Goal: Transaction & Acquisition: Download file/media

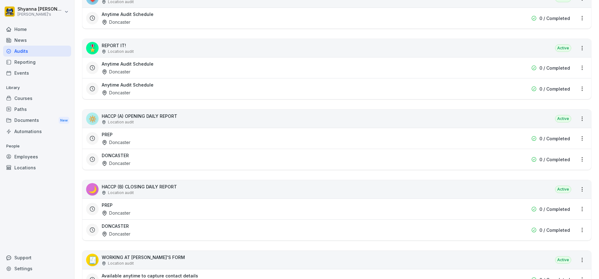
scroll to position [212, 0]
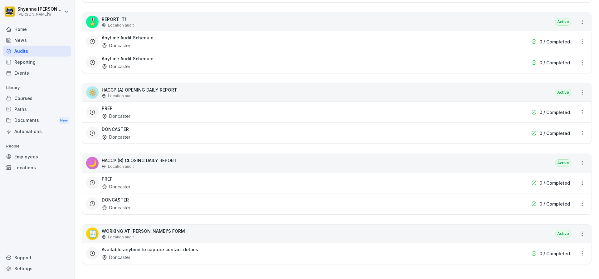
click at [143, 204] on div "DONCASTER Doncaster" at bounding box center [297, 203] width 391 height 14
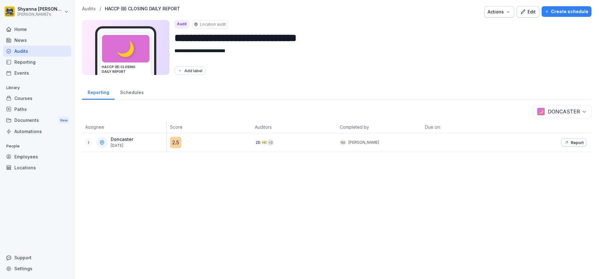
click at [87, 144] on icon at bounding box center [88, 142] width 5 height 5
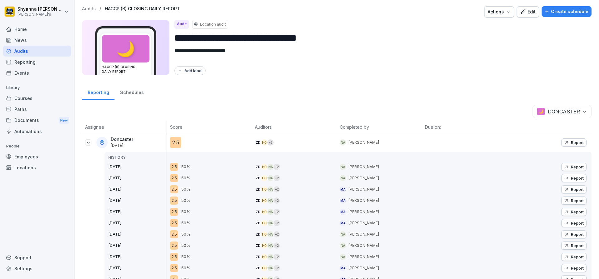
click at [571, 180] on p "Report" at bounding box center [577, 177] width 13 height 5
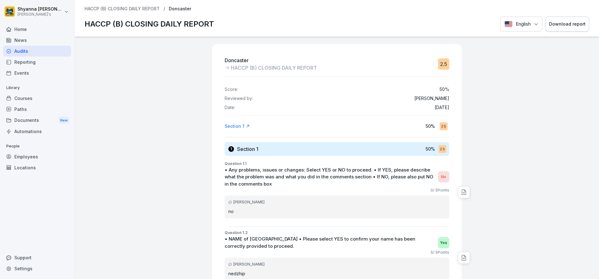
click at [559, 28] on button "Download report" at bounding box center [567, 24] width 43 height 15
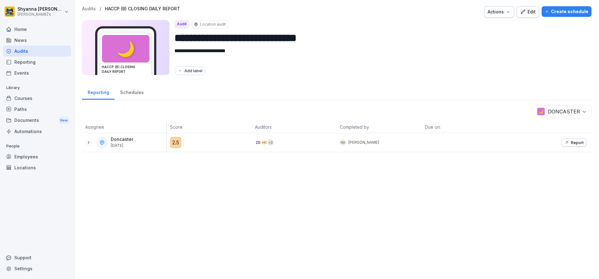
click at [87, 146] on div "Doncaster [DATE]" at bounding box center [125, 142] width 81 height 11
click at [88, 143] on icon at bounding box center [88, 142] width 5 height 5
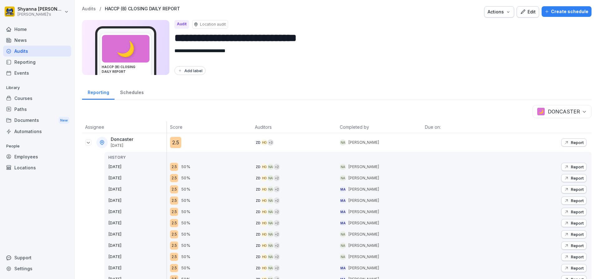
click at [571, 165] on p "Report" at bounding box center [577, 166] width 13 height 5
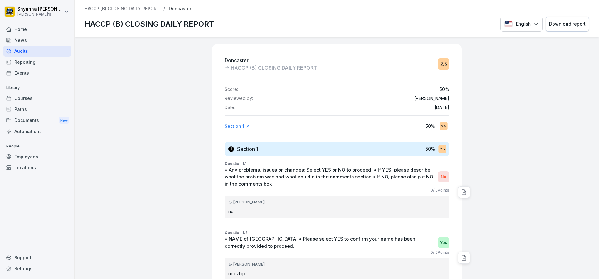
click at [560, 26] on div "Download report" at bounding box center [567, 24] width 37 height 7
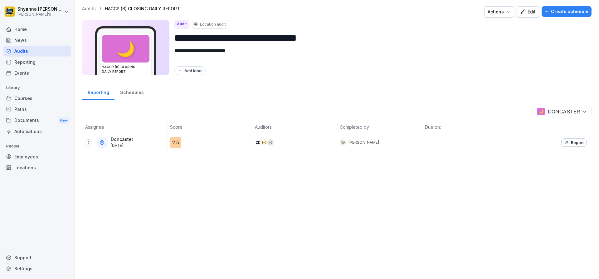
click at [562, 139] on button "Report" at bounding box center [574, 142] width 25 height 8
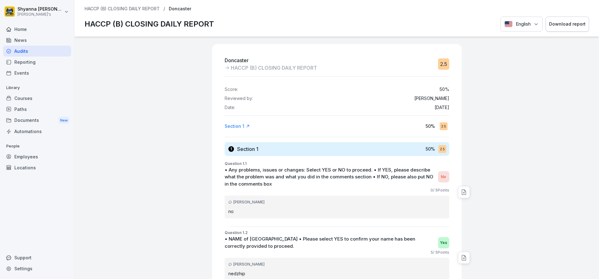
click at [575, 22] on div "Download report" at bounding box center [567, 24] width 37 height 7
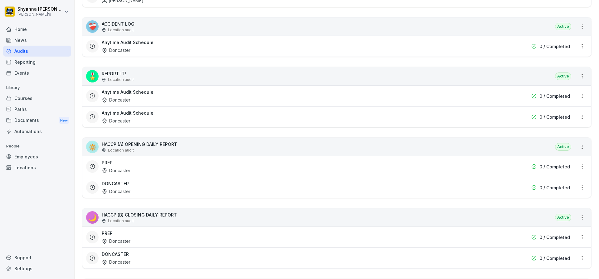
scroll to position [156, 0]
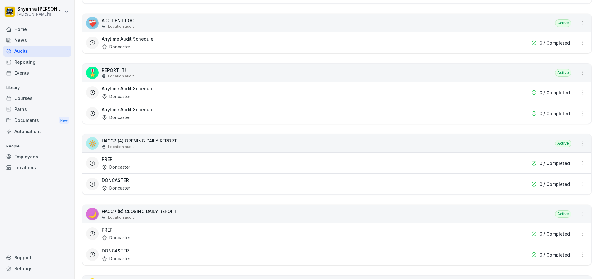
click at [184, 229] on div "PREP Doncaster" at bounding box center [297, 233] width 391 height 14
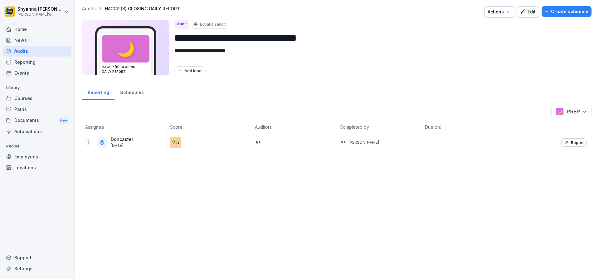
click at [87, 143] on icon at bounding box center [88, 142] width 5 height 5
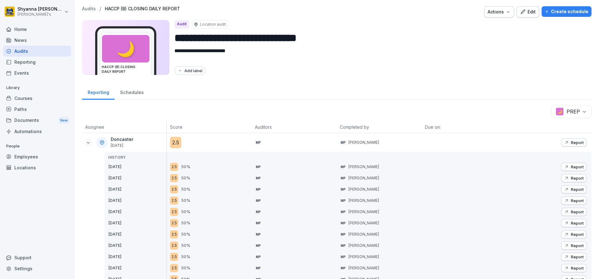
click at [578, 164] on button "Report" at bounding box center [574, 167] width 25 height 8
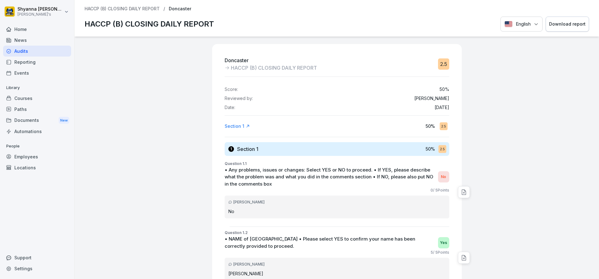
click at [554, 22] on div "Download report" at bounding box center [567, 24] width 37 height 7
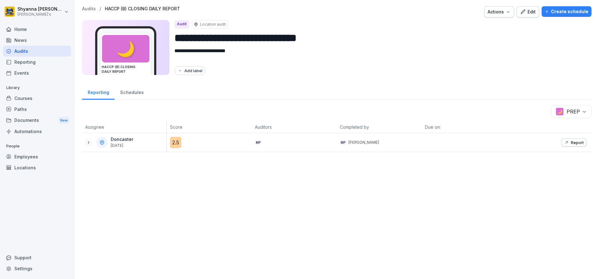
click at [568, 139] on button "Report" at bounding box center [574, 142] width 25 height 8
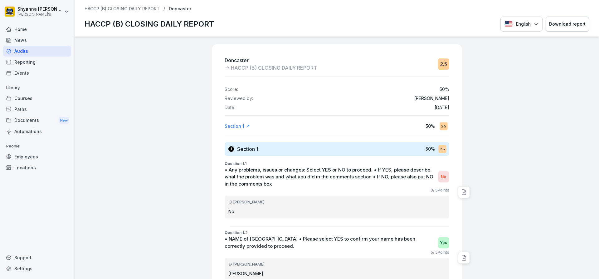
click at [566, 22] on div "Download report" at bounding box center [567, 24] width 37 height 7
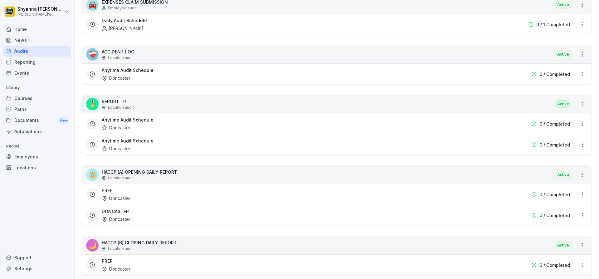
scroll to position [212, 0]
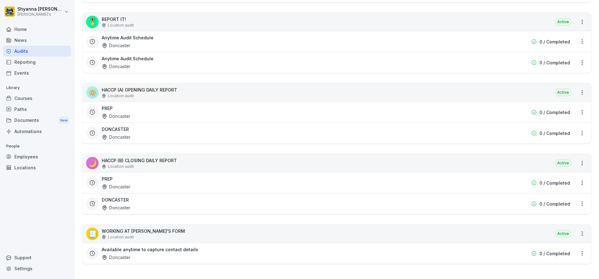
click at [109, 113] on div "Doncaster" at bounding box center [116, 116] width 29 height 7
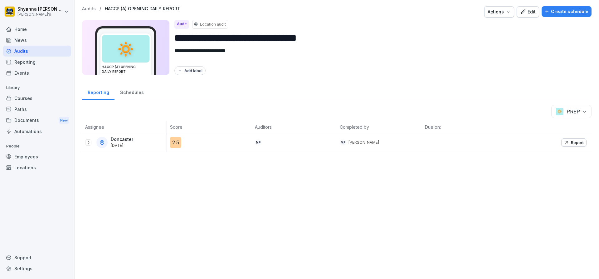
click at [88, 141] on icon at bounding box center [88, 142] width 5 height 5
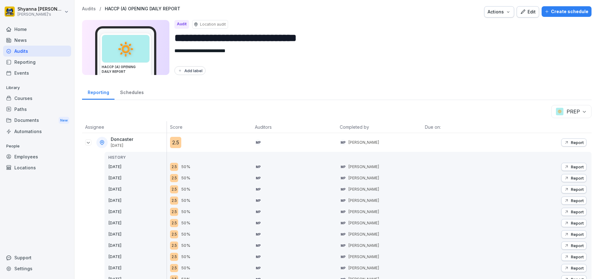
click at [583, 109] on body "**********" at bounding box center [299, 139] width 599 height 279
click at [571, 176] on p "Report" at bounding box center [577, 177] width 13 height 5
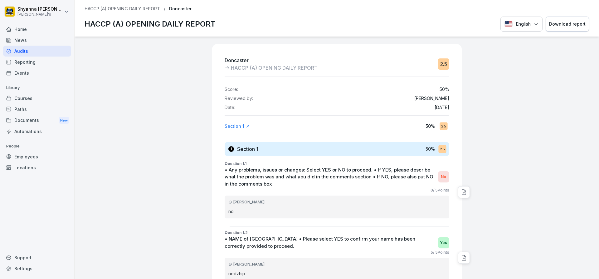
click at [566, 25] on div "Download report" at bounding box center [567, 24] width 37 height 7
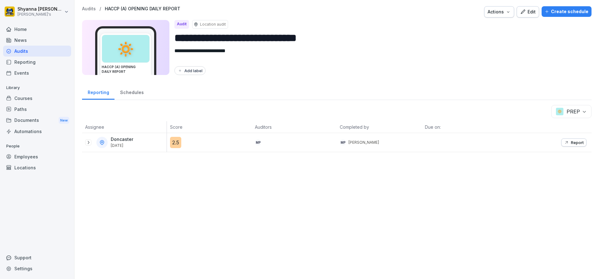
click at [84, 143] on div "Doncaster [DATE]" at bounding box center [124, 142] width 85 height 19
click at [88, 143] on icon at bounding box center [88, 142] width 5 height 5
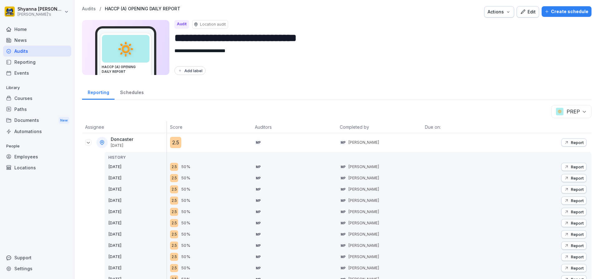
click at [566, 143] on icon "button" at bounding box center [567, 142] width 2 height 2
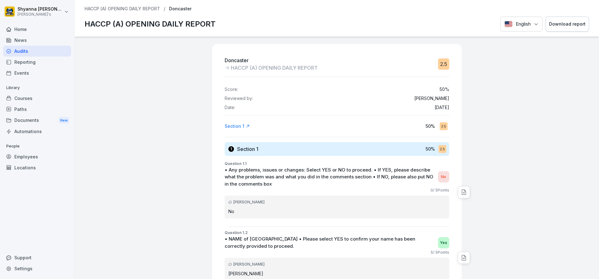
click at [564, 22] on div "Download report" at bounding box center [567, 24] width 37 height 7
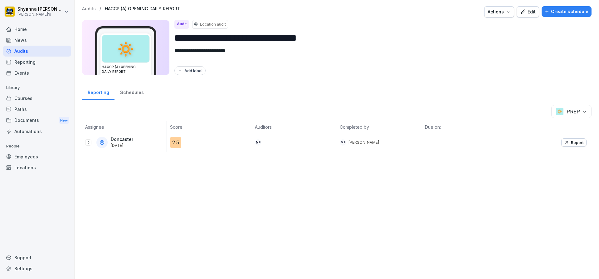
click at [577, 113] on body "**********" at bounding box center [299, 139] width 599 height 279
click at [88, 142] on icon at bounding box center [88, 142] width 5 height 5
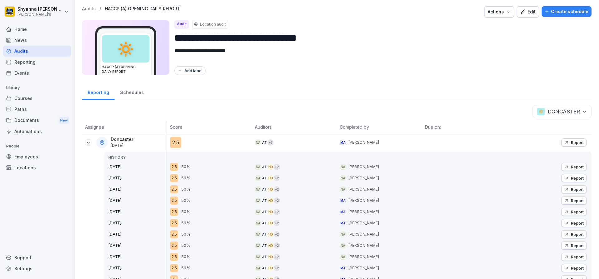
click at [571, 168] on p "Report" at bounding box center [577, 166] width 13 height 5
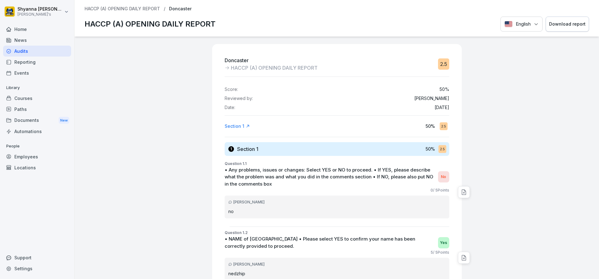
click at [568, 24] on div "Download report" at bounding box center [567, 24] width 37 height 7
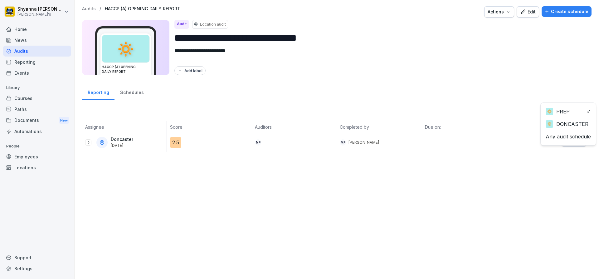
click at [576, 110] on body "**********" at bounding box center [299, 139] width 599 height 279
click at [88, 143] on icon at bounding box center [88, 142] width 5 height 5
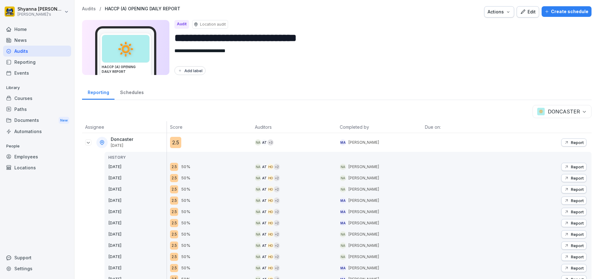
click at [562, 166] on button "Report" at bounding box center [574, 167] width 25 height 8
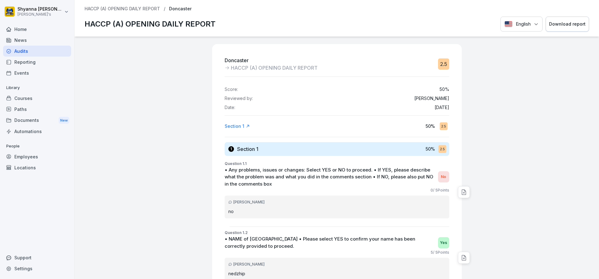
click at [550, 25] on div "Download report" at bounding box center [567, 24] width 37 height 7
click at [582, 20] on button "Download report" at bounding box center [567, 24] width 43 height 15
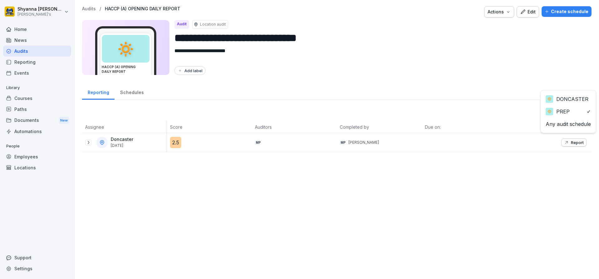
click at [580, 111] on body "**********" at bounding box center [299, 139] width 599 height 279
click at [574, 90] on html "**********" at bounding box center [299, 139] width 599 height 279
click at [576, 115] on body "**********" at bounding box center [299, 139] width 599 height 279
click at [582, 142] on button "Report" at bounding box center [574, 142] width 25 height 8
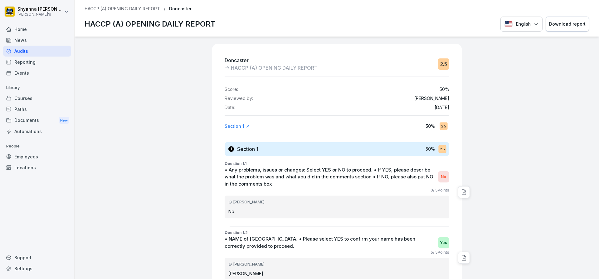
click at [564, 24] on div "Download report" at bounding box center [567, 24] width 37 height 7
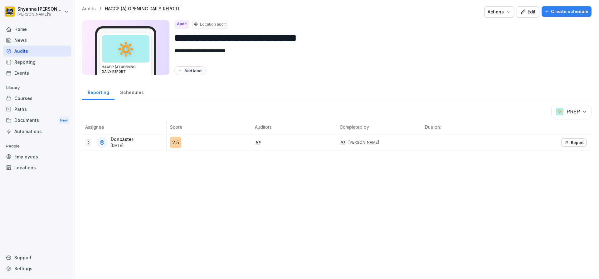
click at [578, 103] on div "**********" at bounding box center [337, 79] width 525 height 158
click at [578, 106] on body "**********" at bounding box center [299, 139] width 599 height 279
click at [86, 143] on icon at bounding box center [88, 142] width 5 height 5
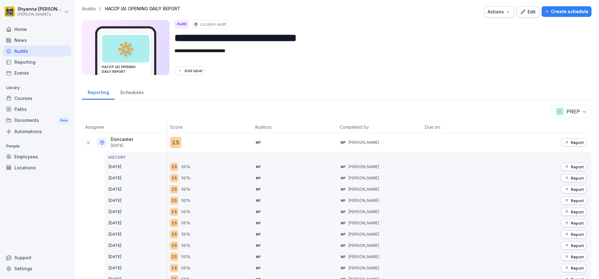
click at [565, 166] on div "Report" at bounding box center [574, 166] width 20 height 5
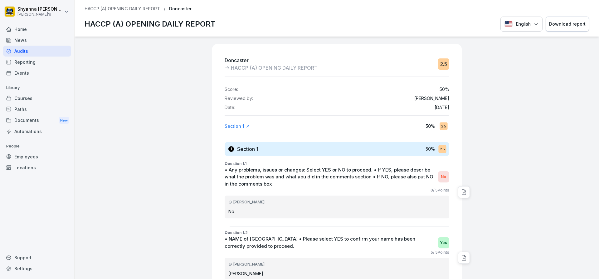
click at [567, 22] on div "Download report" at bounding box center [567, 24] width 37 height 7
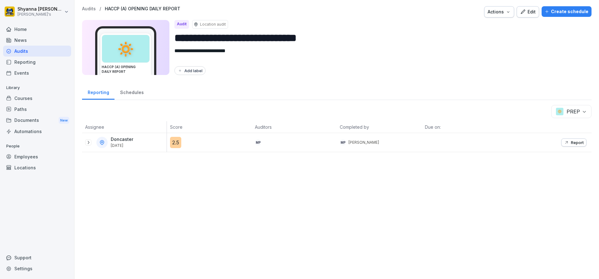
click at [89, 143] on icon at bounding box center [88, 142] width 5 height 5
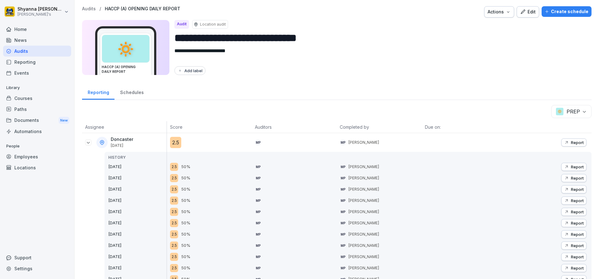
click at [577, 140] on p "Report" at bounding box center [577, 142] width 13 height 5
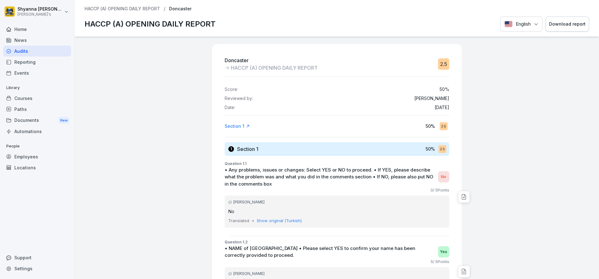
click at [567, 27] on div "Download report" at bounding box center [567, 24] width 37 height 7
